Goal: Information Seeking & Learning: Learn about a topic

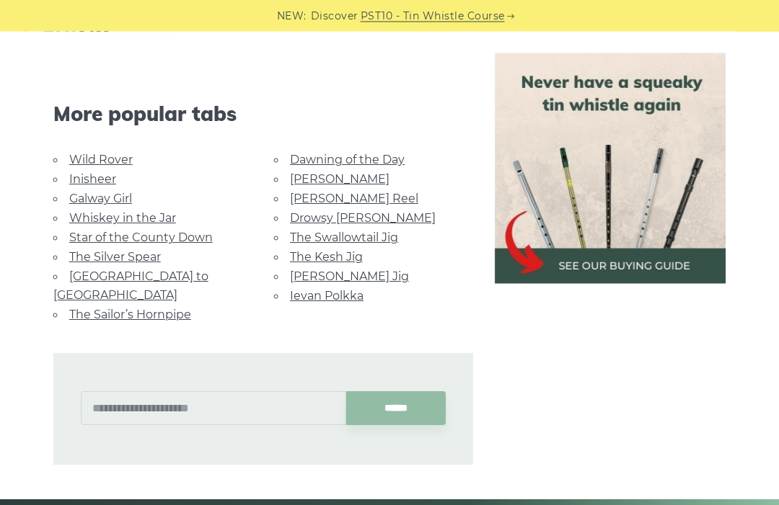
scroll to position [853, 0]
click at [366, 153] on link "Dawning of the Day" at bounding box center [347, 160] width 115 height 14
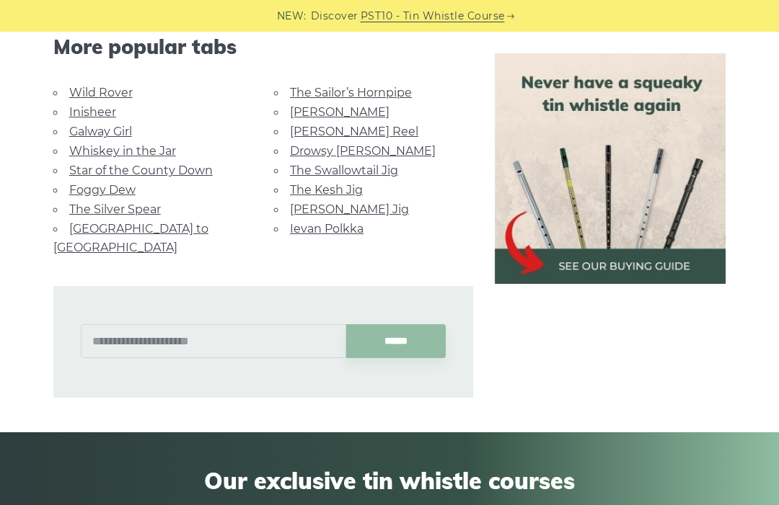
scroll to position [918, 0]
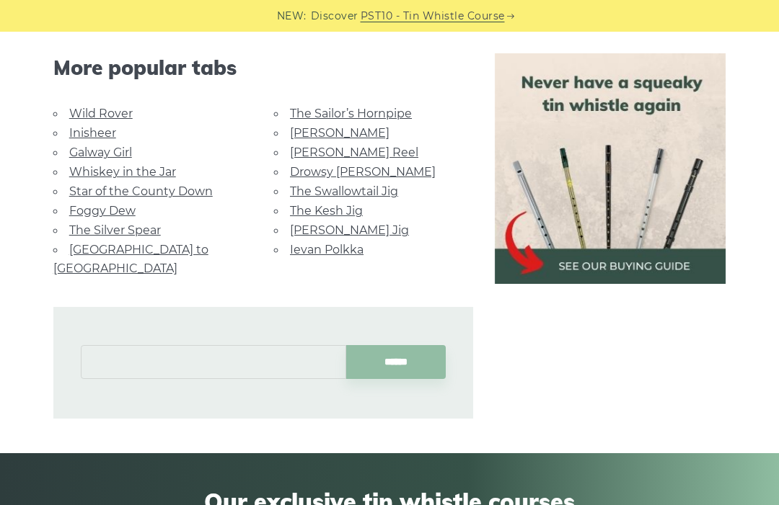
click at [208, 345] on input "text" at bounding box center [213, 362] width 265 height 34
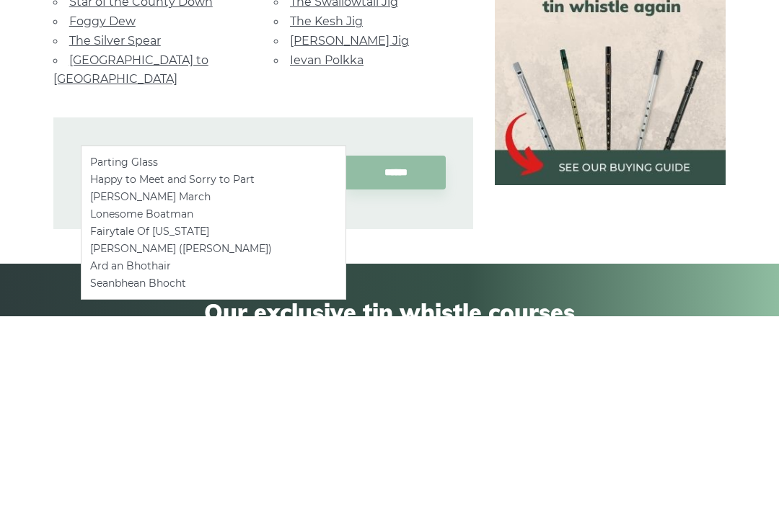
click at [262, 343] on li "Parting Glass" at bounding box center [213, 351] width 247 height 17
type input "**********"
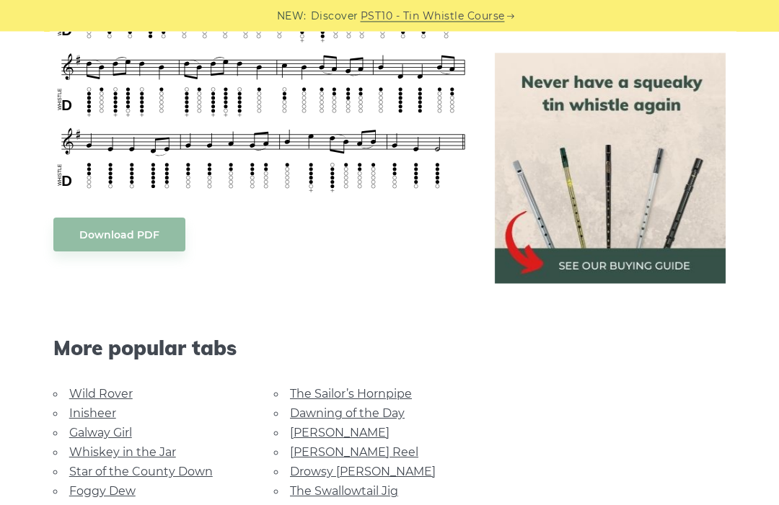
scroll to position [650, 0]
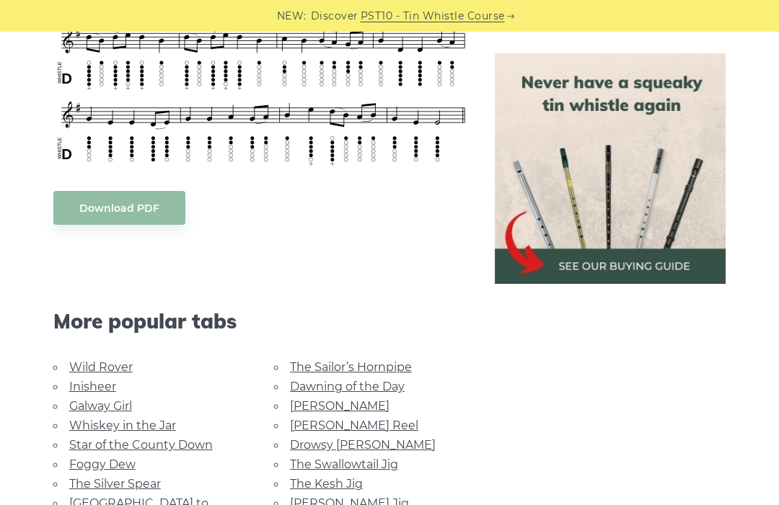
click at [123, 466] on link "Foggy Dew" at bounding box center [102, 465] width 66 height 14
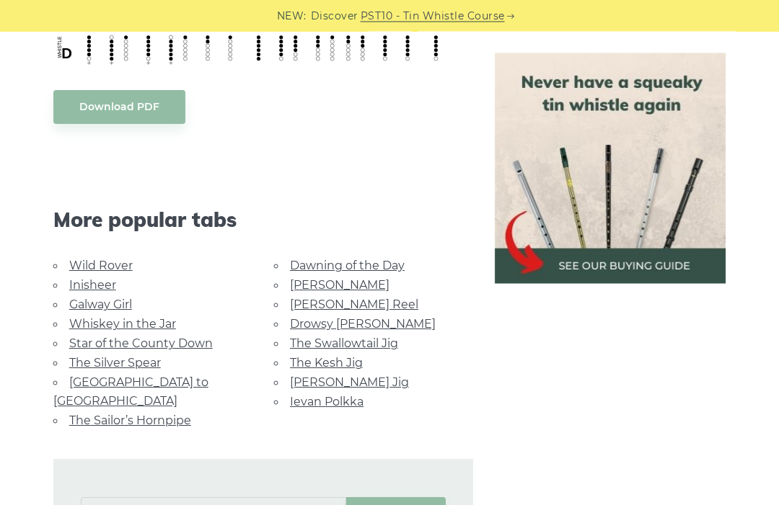
scroll to position [780, 0]
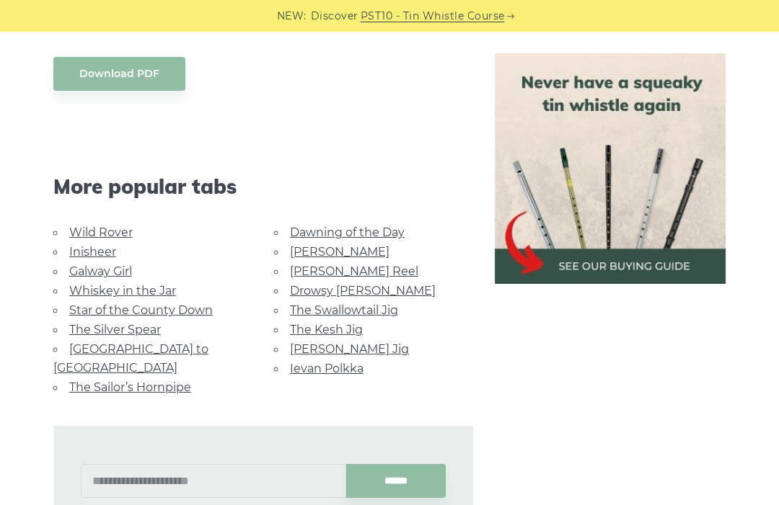
click at [175, 342] on link "[GEOGRAPHIC_DATA] to [GEOGRAPHIC_DATA]" at bounding box center [130, 358] width 155 height 32
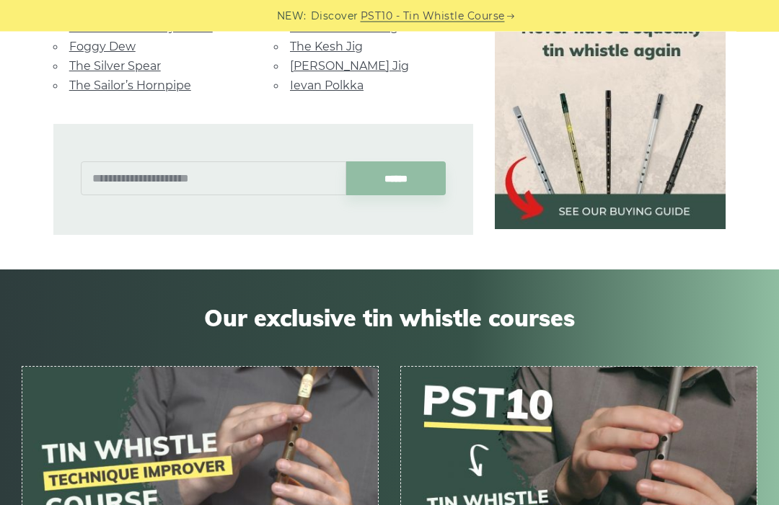
scroll to position [988, 0]
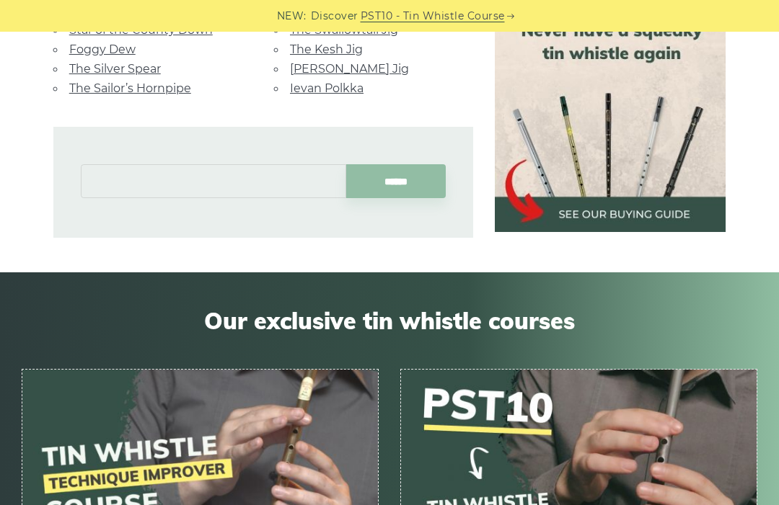
click at [209, 166] on input "text" at bounding box center [213, 181] width 265 height 34
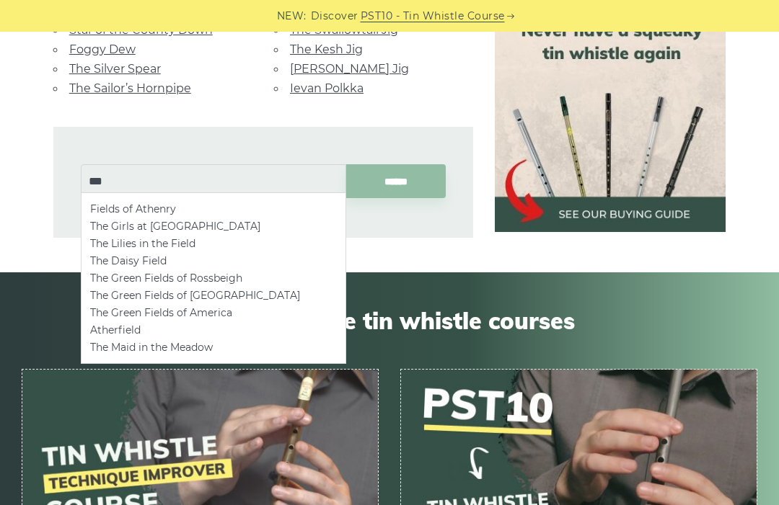
click at [279, 205] on li "Fields of Athenry" at bounding box center [213, 208] width 247 height 17
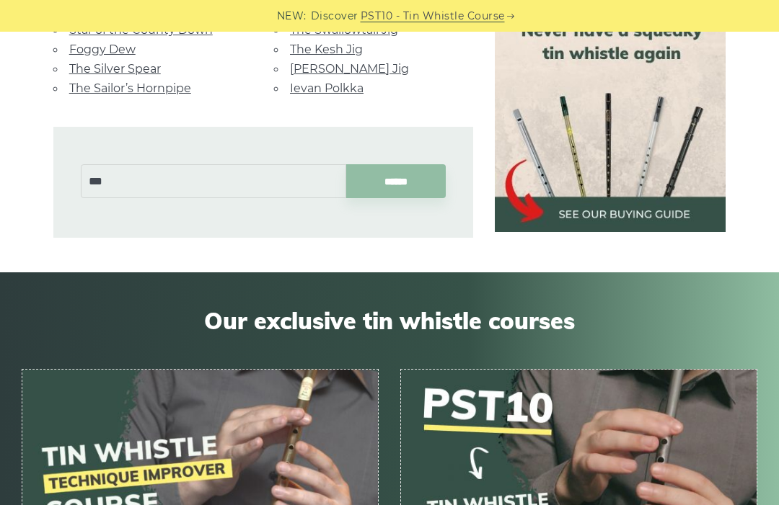
type input "**********"
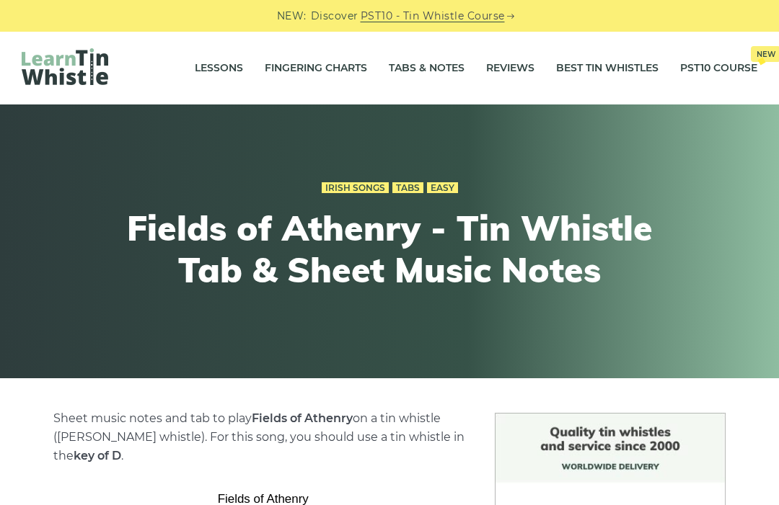
click at [417, 79] on link "Tabs & Notes" at bounding box center [427, 68] width 76 height 36
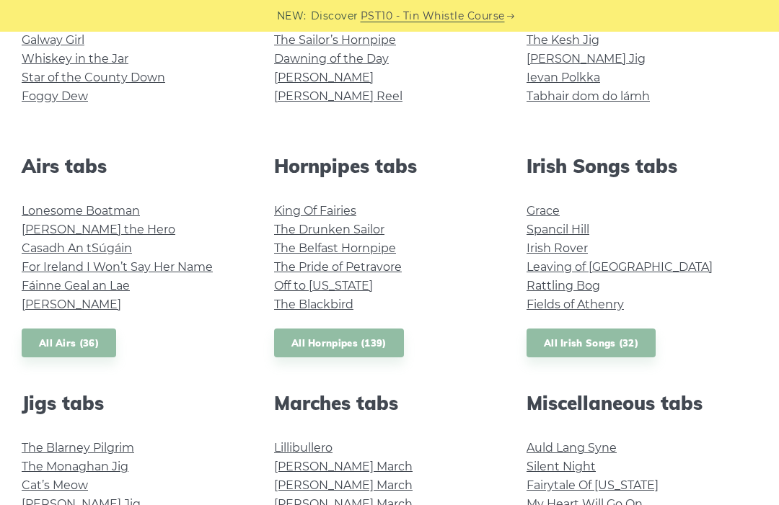
scroll to position [476, 0]
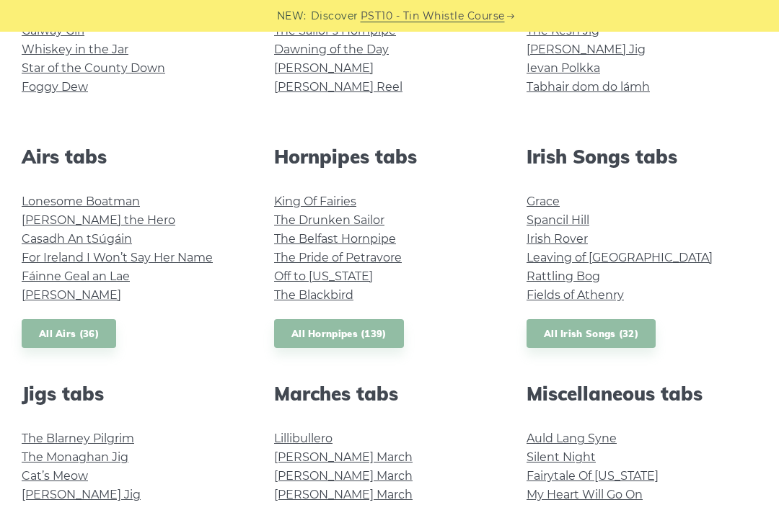
click at [612, 334] on link "All Irish Songs (32)" at bounding box center [590, 334] width 129 height 30
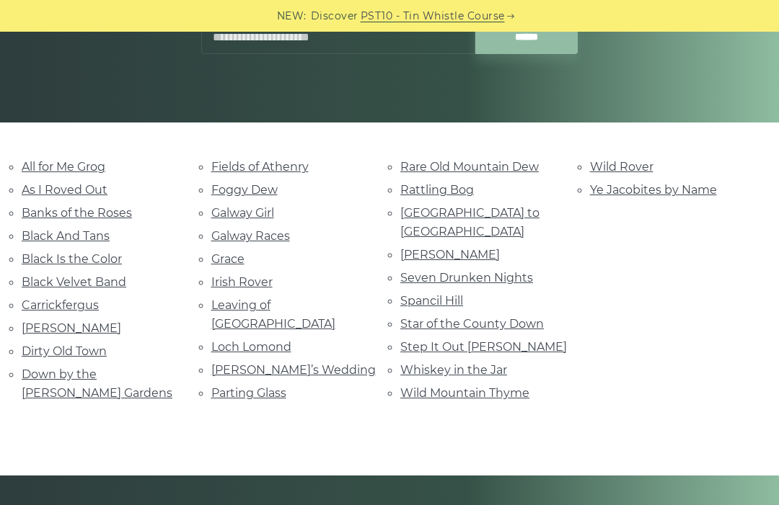
scroll to position [280, 0]
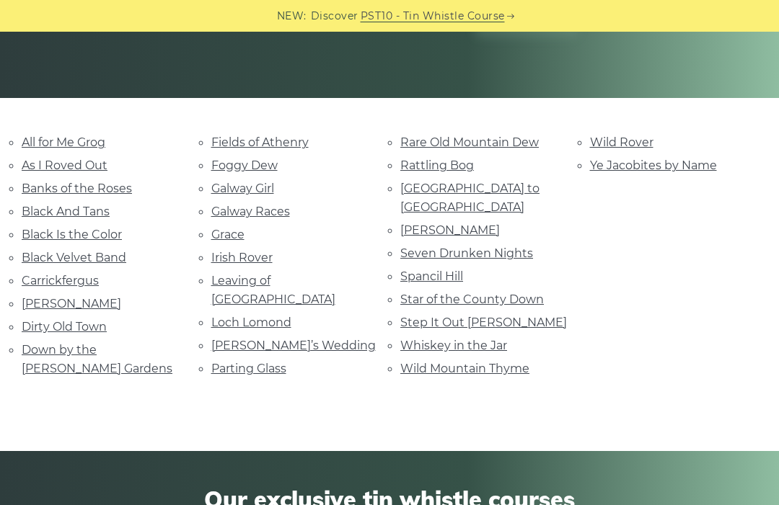
click at [93, 326] on link "Dirty Old Town" at bounding box center [64, 327] width 85 height 14
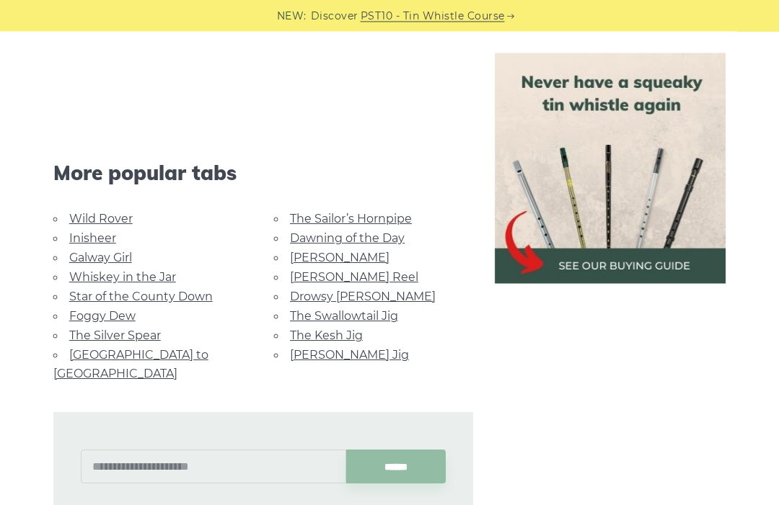
scroll to position [1427, 0]
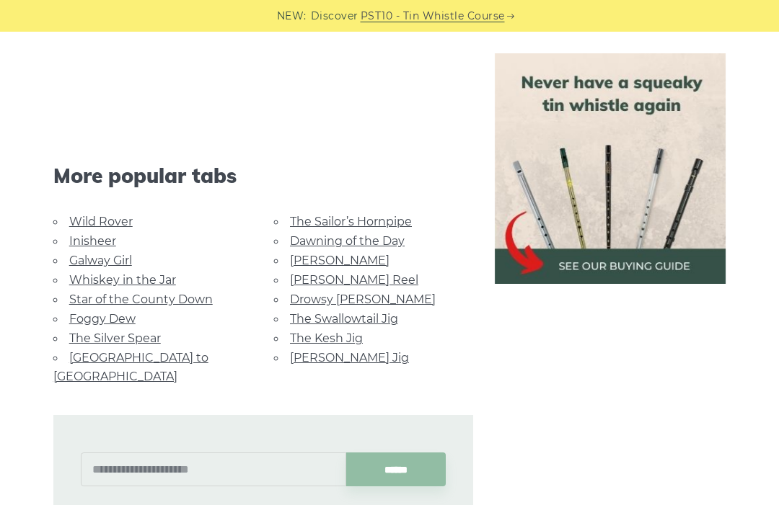
click at [129, 256] on link "Galway Girl" at bounding box center [100, 261] width 63 height 14
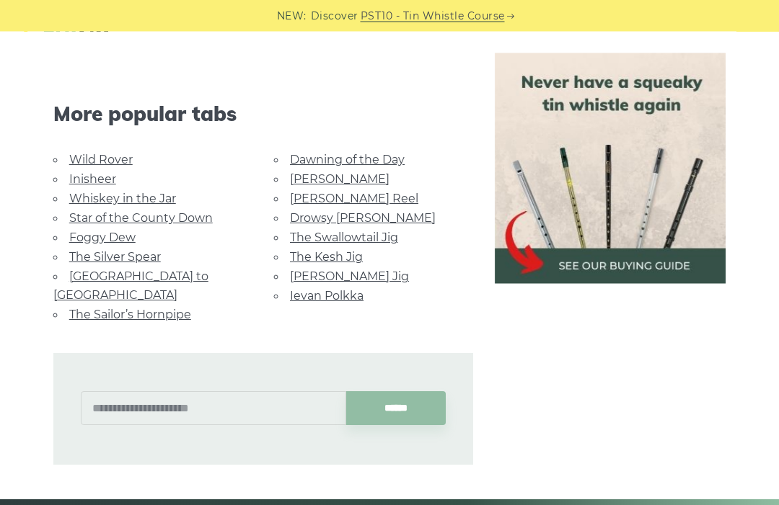
scroll to position [983, 0]
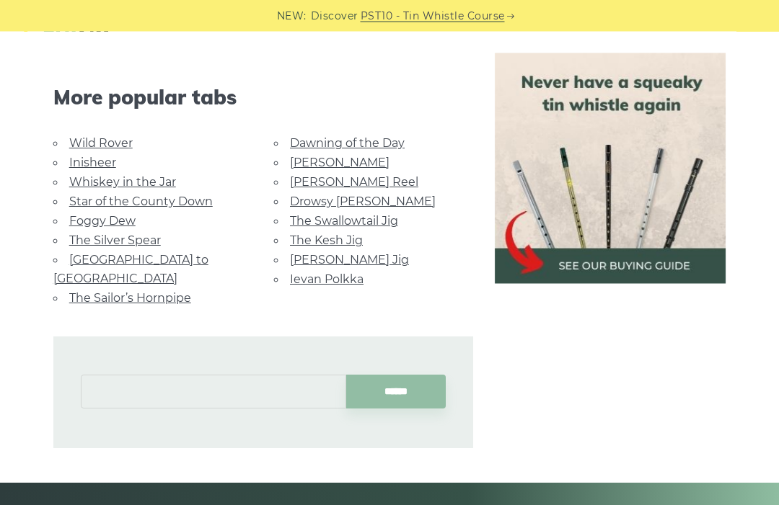
click at [183, 376] on input "text" at bounding box center [213, 393] width 265 height 34
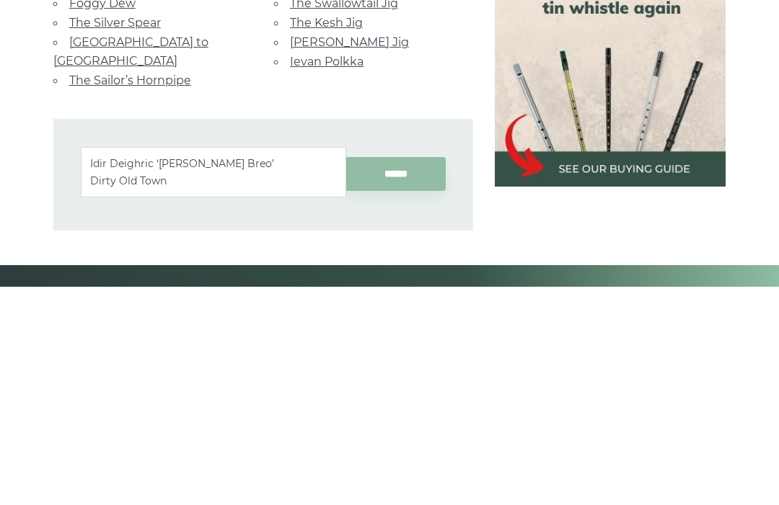
click at [160, 365] on ul "Idir Deighric ‘gus Breo’ Dirty Old Town" at bounding box center [213, 390] width 265 height 50
click at [140, 391] on li "Dirty Old Town" at bounding box center [213, 399] width 247 height 17
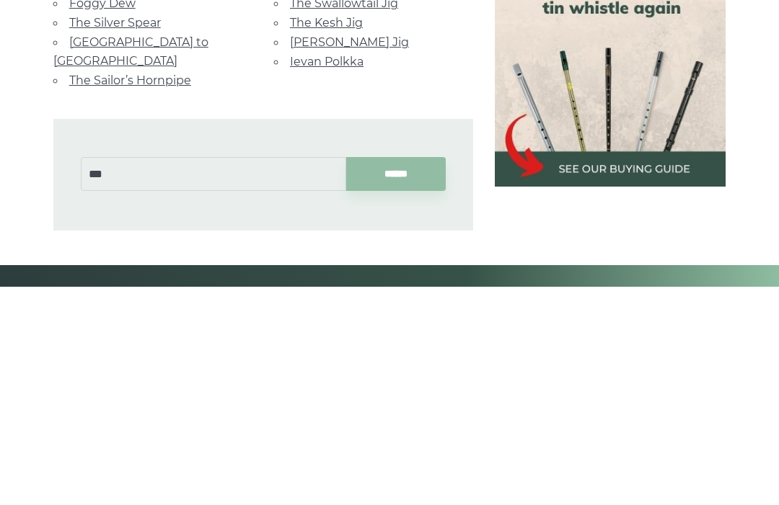
type input "**********"
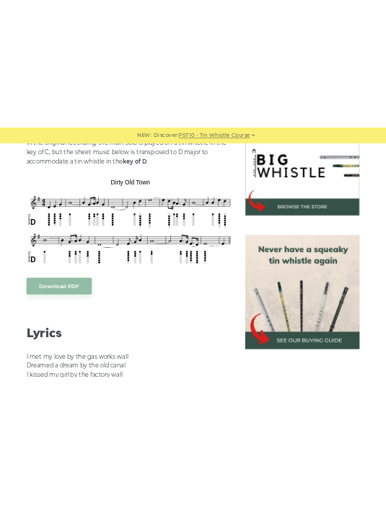
scroll to position [330, 0]
